Goal: Task Accomplishment & Management: Complete application form

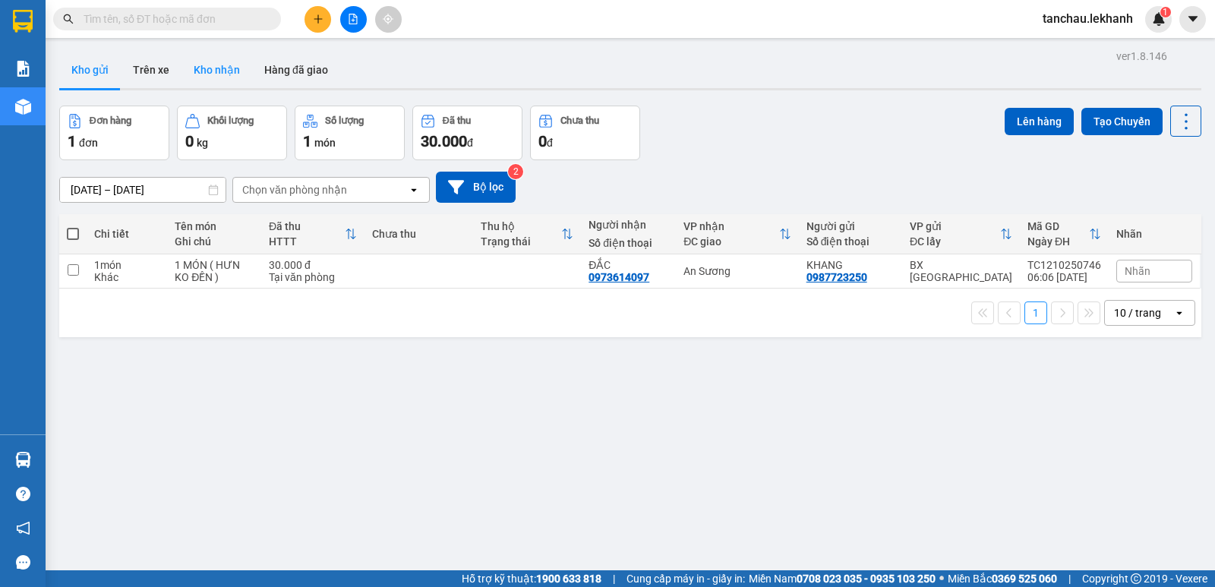
drag, startPoint x: 214, startPoint y: 72, endPoint x: 202, endPoint y: 63, distance: 15.2
click at [212, 69] on button "Kho nhận" at bounding box center [216, 70] width 71 height 36
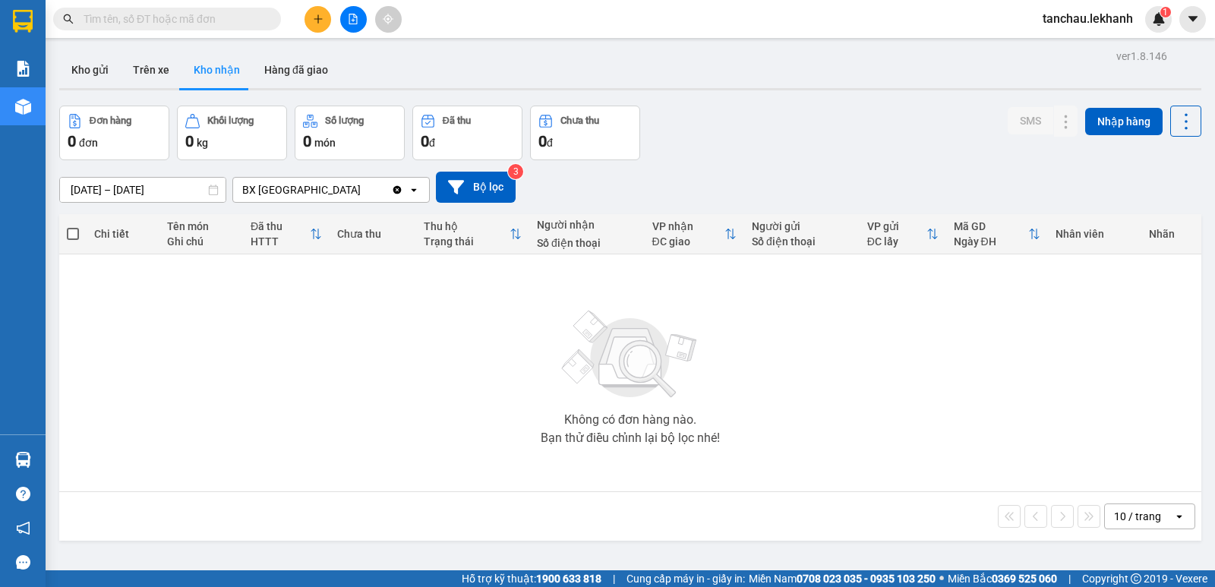
click at [167, 27] on span at bounding box center [167, 19] width 228 height 23
click at [167, 19] on input "text" at bounding box center [173, 19] width 179 height 17
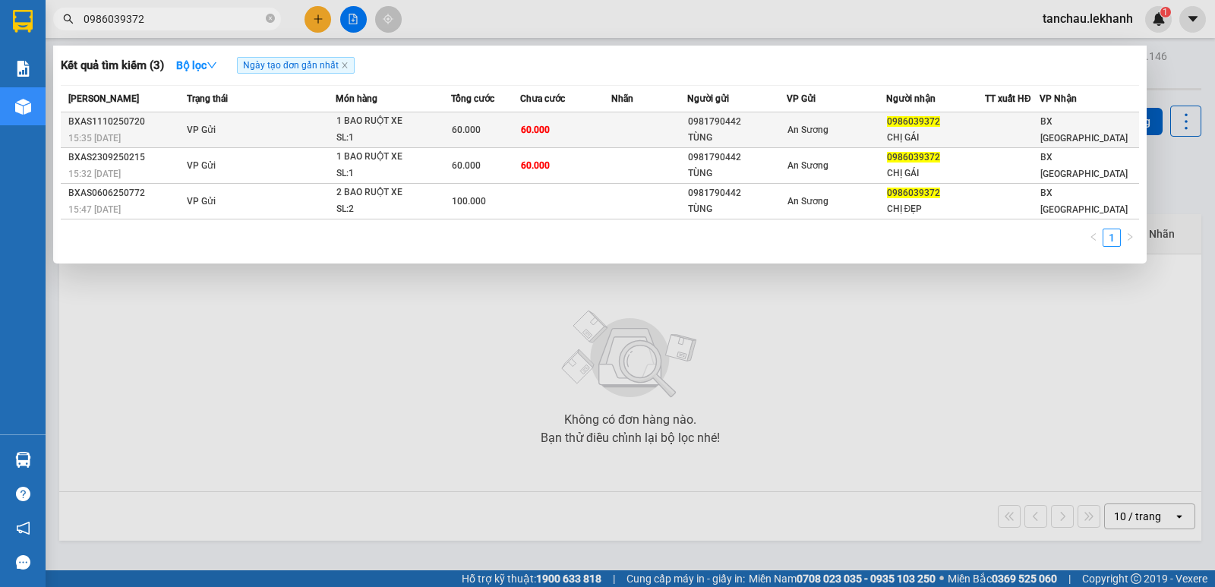
type input "0986039372"
click at [561, 129] on td "60.000" at bounding box center [566, 130] width 92 height 36
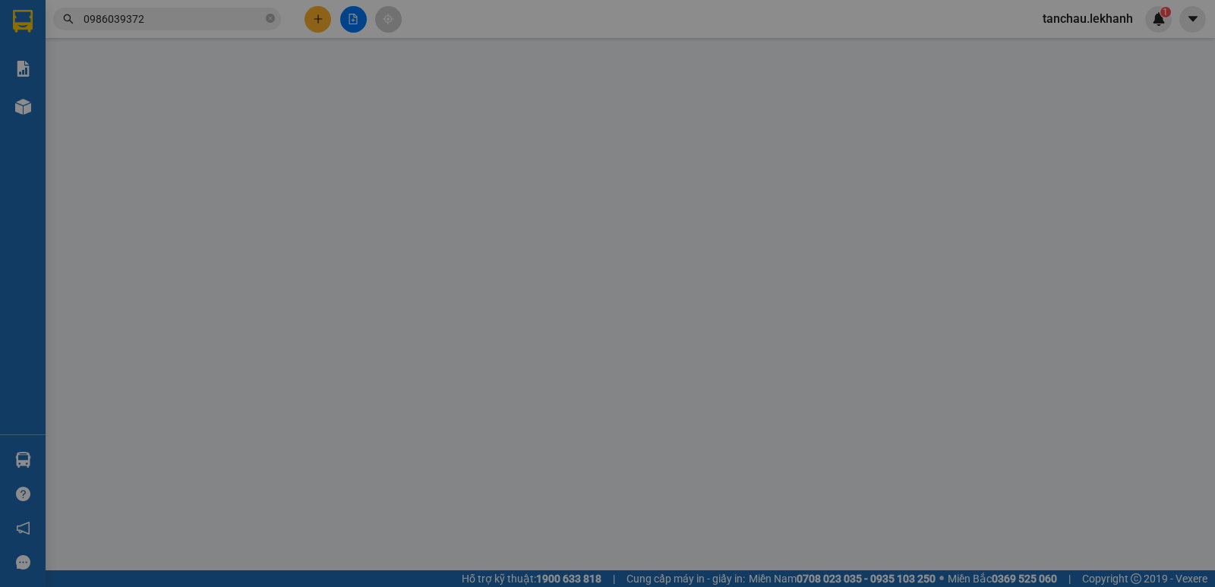
type input "0981790442"
type input "TÙNG"
type input "0986039372"
type input "CHỊ GÁI"
type input "60.000"
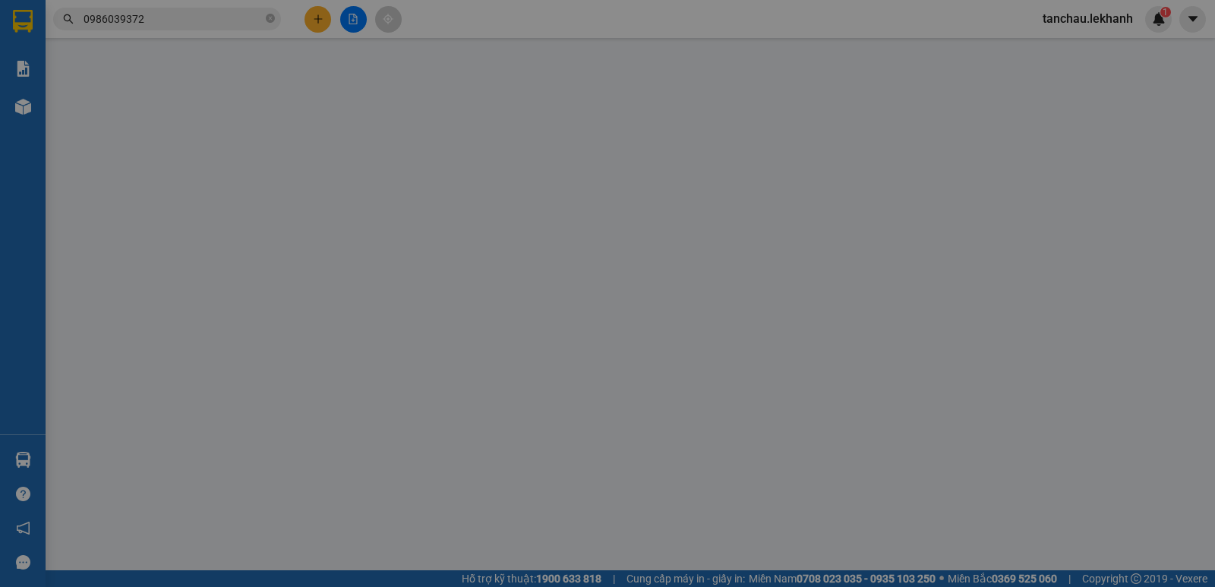
type input "60.000"
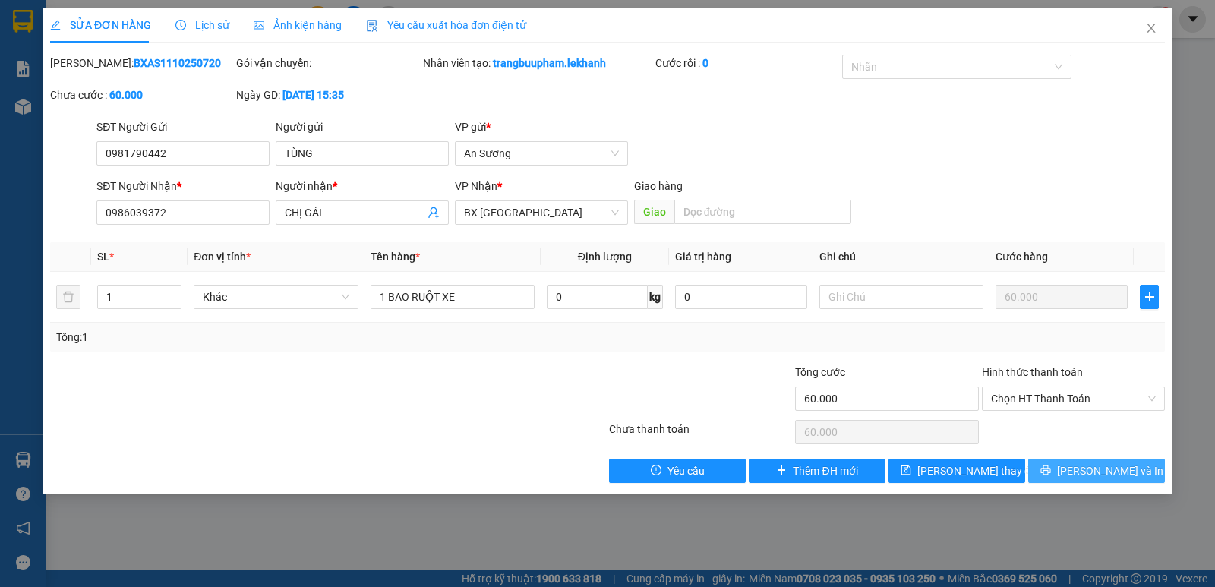
click at [1089, 470] on span "[PERSON_NAME] và In" at bounding box center [1110, 470] width 106 height 17
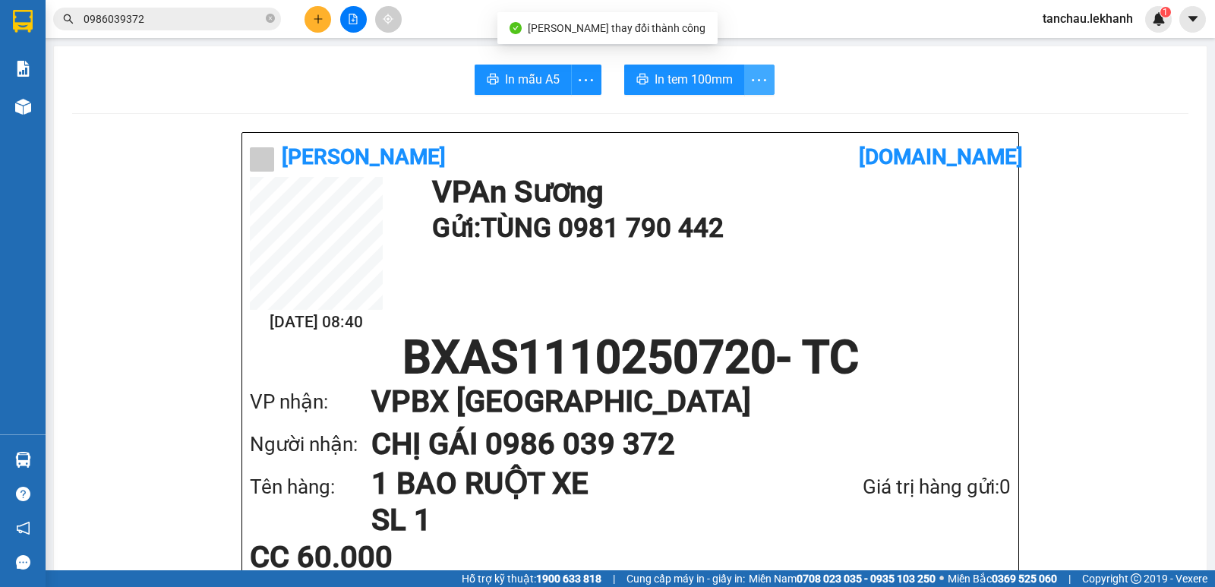
click at [754, 80] on icon "more" at bounding box center [759, 79] width 14 height 2
click at [727, 118] on div "In tem 100mm theo số lượng (1)" at bounding box center [683, 113] width 152 height 17
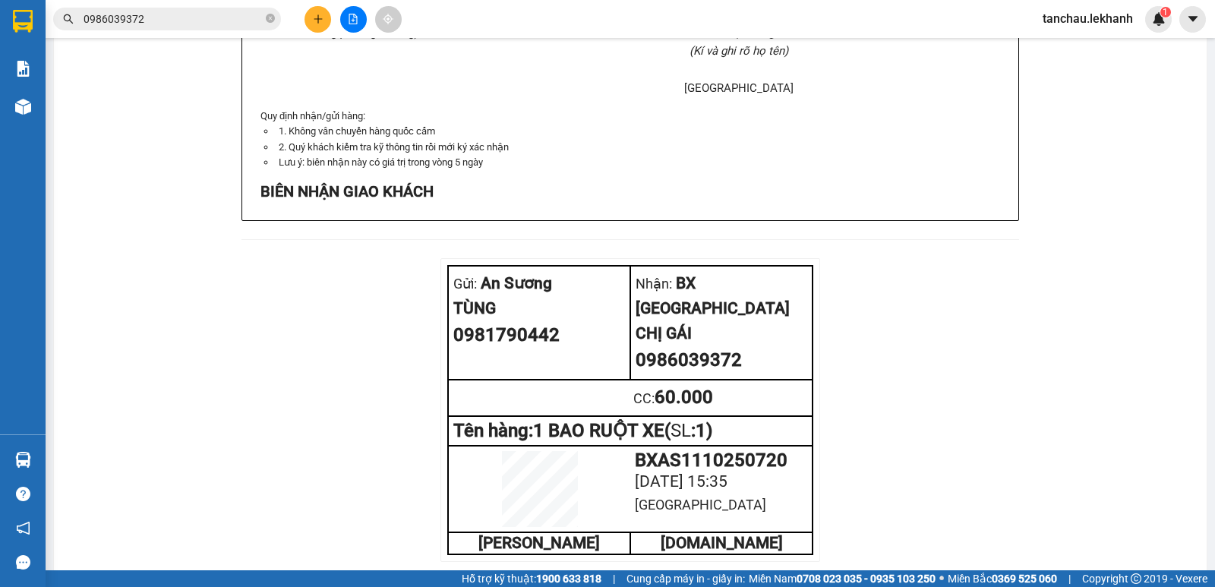
scroll to position [1139, 0]
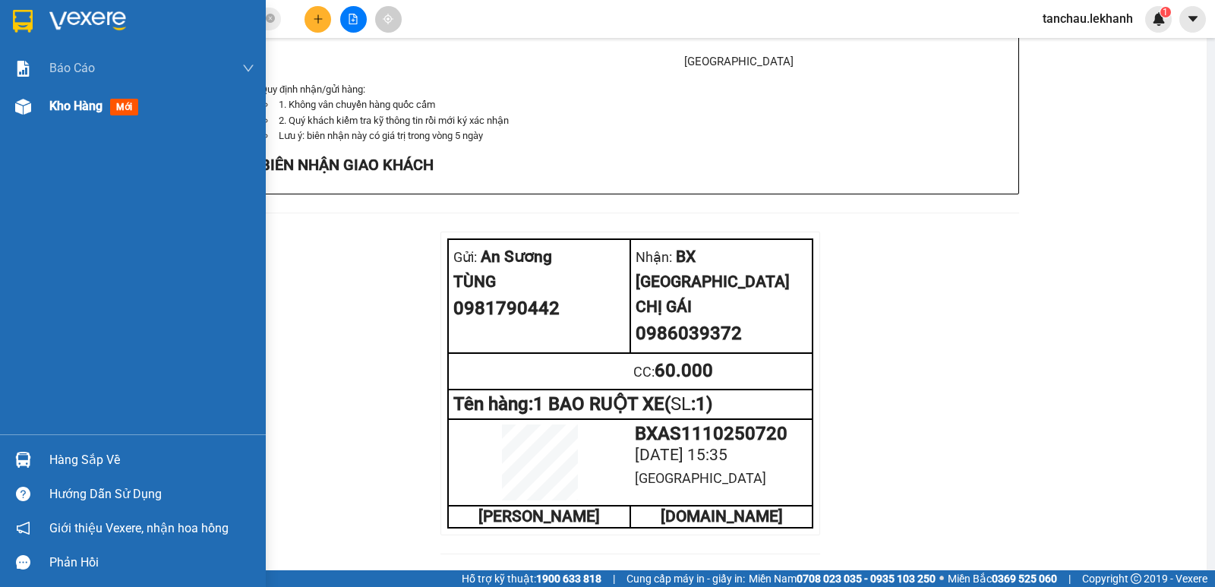
click at [73, 110] on span "Kho hàng" at bounding box center [75, 106] width 53 height 14
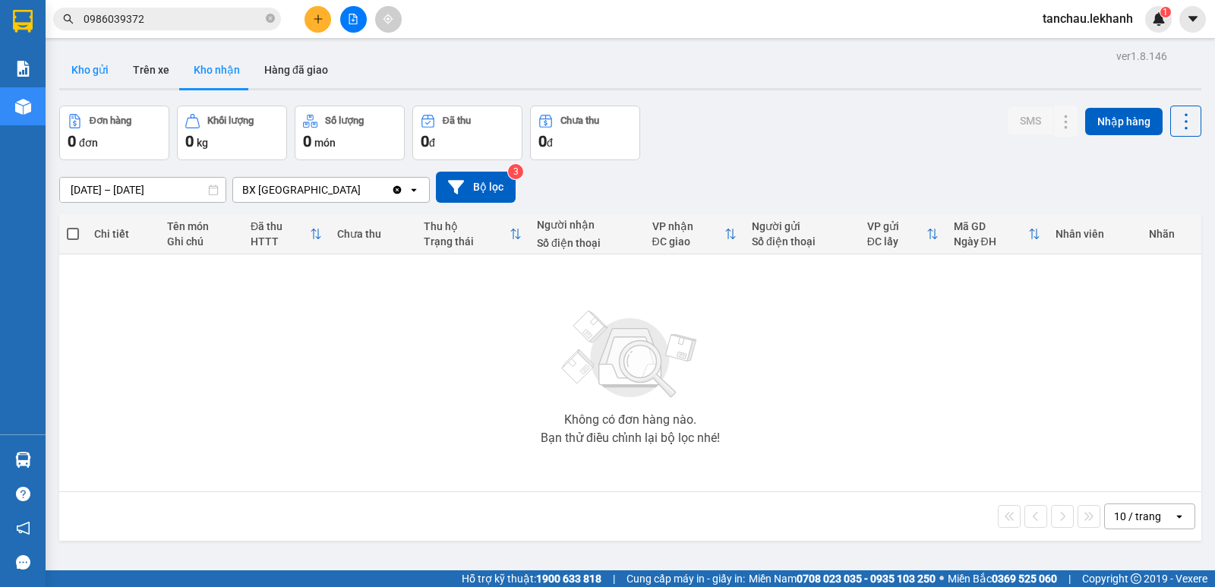
click at [101, 64] on button "Kho gửi" at bounding box center [89, 70] width 61 height 36
